Goal: Information Seeking & Learning: Learn about a topic

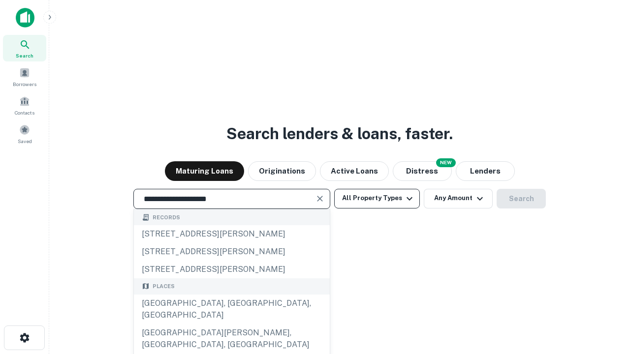
click at [231, 324] on div "[GEOGRAPHIC_DATA], [GEOGRAPHIC_DATA], [GEOGRAPHIC_DATA]" at bounding box center [232, 310] width 196 height 30
click at [377, 198] on button "All Property Types" at bounding box center [377, 199] width 86 height 20
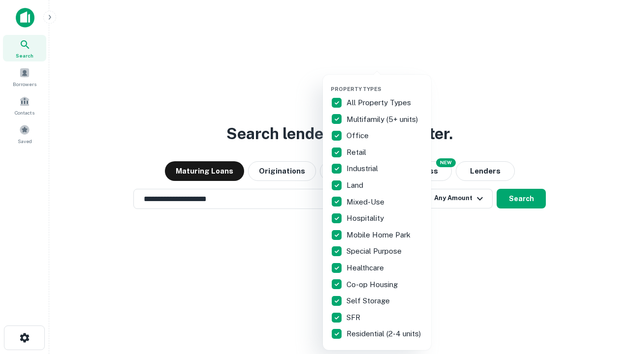
type input "**********"
click at [385, 83] on button "button" at bounding box center [385, 83] width 108 height 0
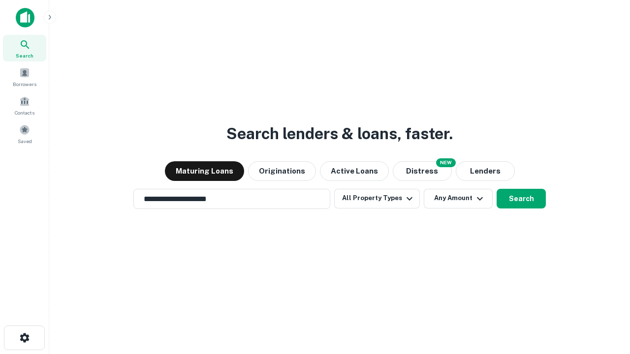
scroll to position [15, 0]
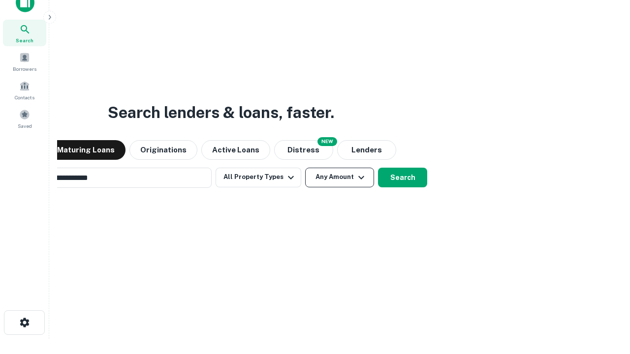
click at [305, 168] on button "Any Amount" at bounding box center [339, 178] width 69 height 20
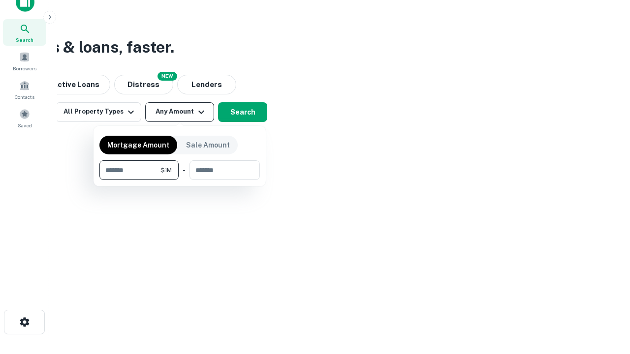
type input "*******"
click at [180, 180] on button "button" at bounding box center [179, 180] width 160 height 0
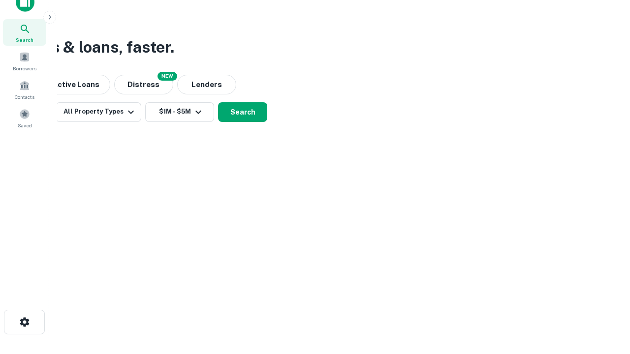
scroll to position [15, 0]
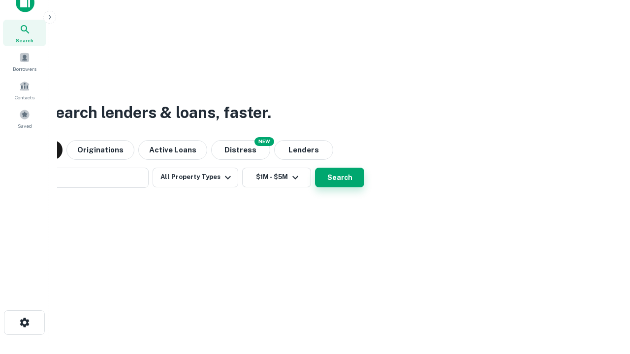
click at [315, 168] on button "Search" at bounding box center [339, 178] width 49 height 20
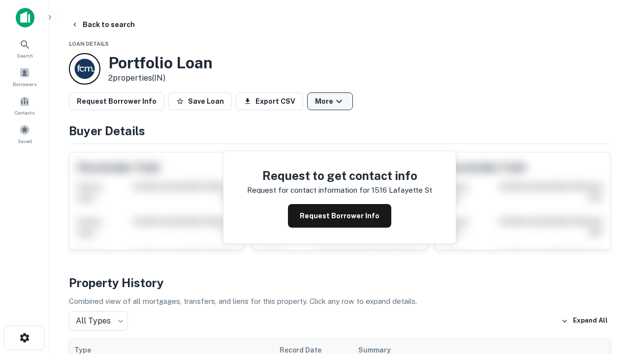
click at [330, 101] on button "More" at bounding box center [330, 102] width 46 height 18
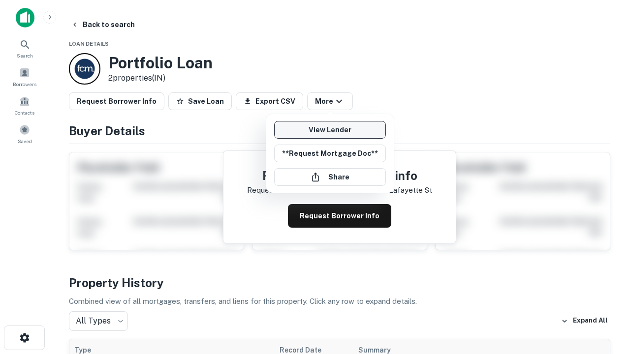
click at [330, 130] on link "View Lender" at bounding box center [330, 130] width 112 height 18
